Goal: Information Seeking & Learning: Find specific fact

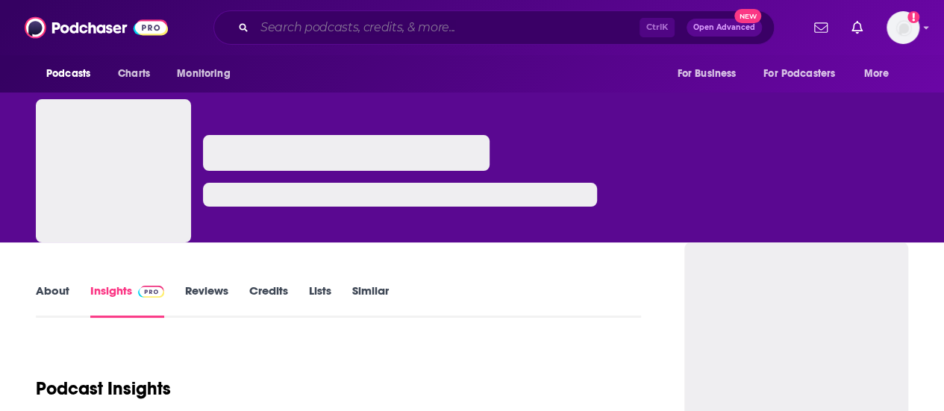
click at [452, 28] on input "Search podcasts, credits, & more..." at bounding box center [446, 28] width 385 height 24
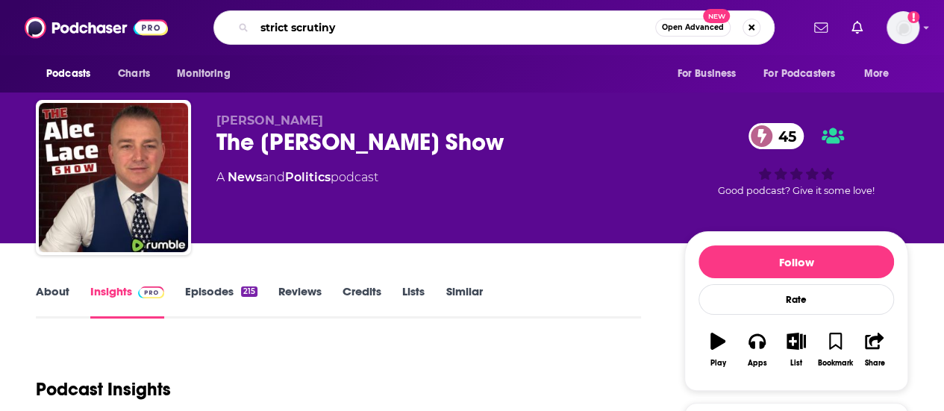
type input "strict scrutiny"
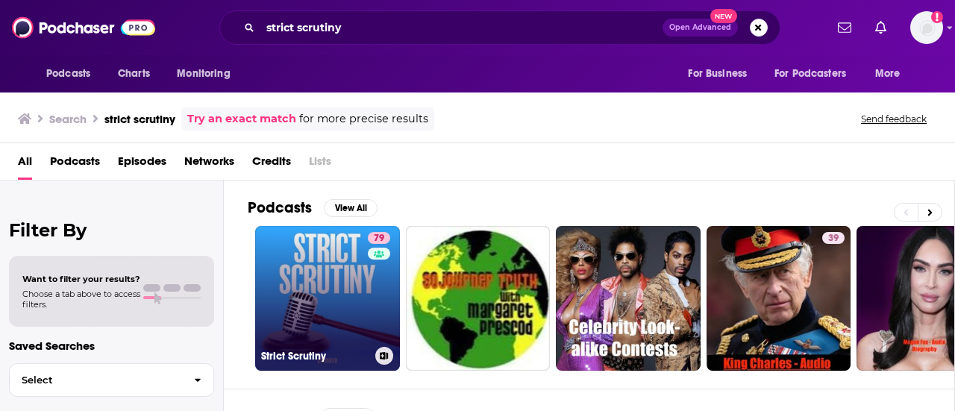
click at [389, 282] on div "79" at bounding box center [381, 289] width 26 height 115
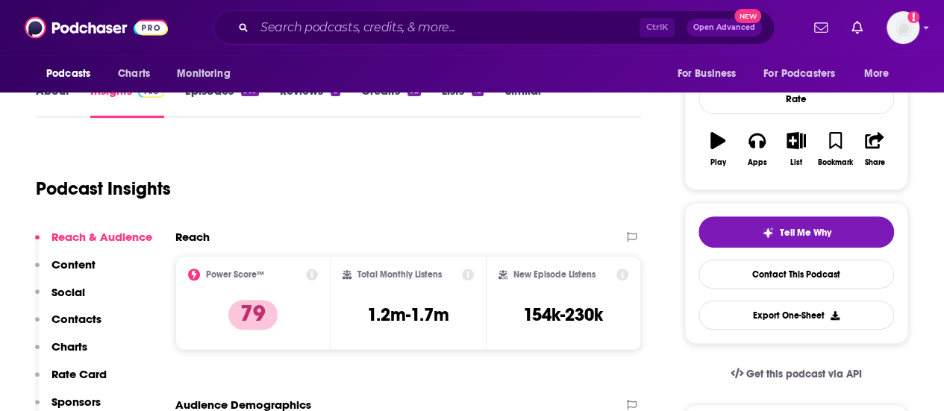
scroll to position [201, 0]
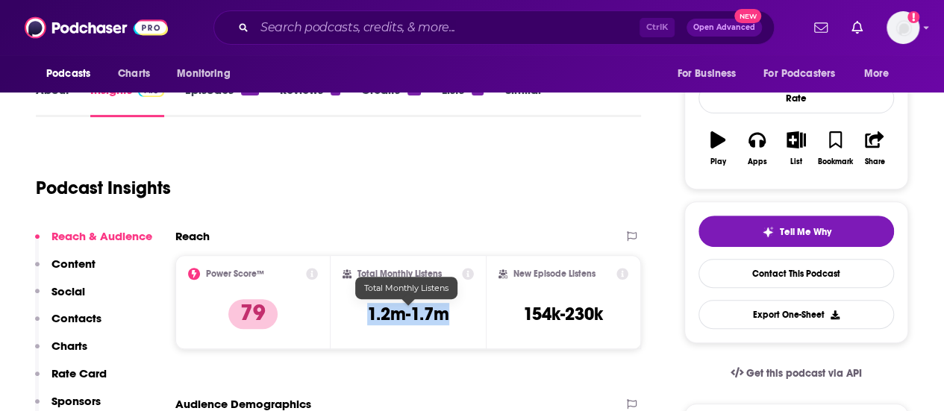
drag, startPoint x: 454, startPoint y: 316, endPoint x: 369, endPoint y: 316, distance: 85.1
click at [369, 316] on div "Total Monthly Listens 1.2m-1.7m" at bounding box center [407, 302] width 131 height 69
copy h3 "1.2m-1.7m"
